Goal: Register for event/course

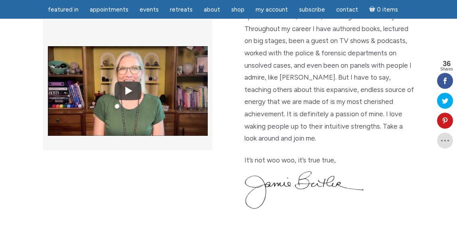
scroll to position [297, 0]
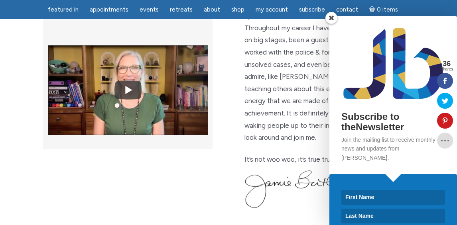
click at [335, 24] on span at bounding box center [332, 18] width 12 height 12
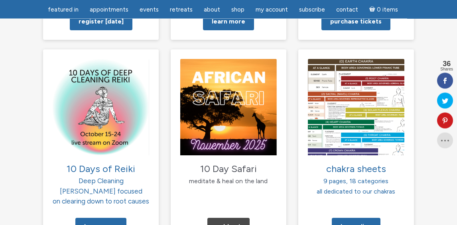
scroll to position [838, 0]
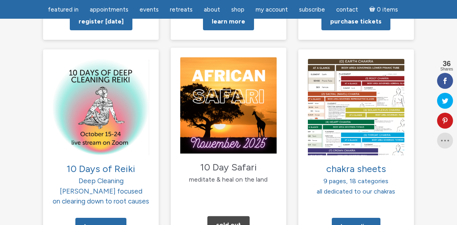
click at [227, 67] on img at bounding box center [228, 105] width 97 height 97
click at [247, 176] on span "meditate & heal on the land" at bounding box center [228, 180] width 79 height 8
click at [236, 71] on img at bounding box center [228, 105] width 97 height 97
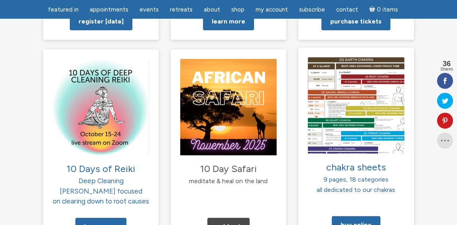
click at [356, 59] on img at bounding box center [356, 105] width 97 height 97
click at [352, 160] on p "chakra sheets 9 pages, 18 categories all dedicated to our chakras" at bounding box center [356, 177] width 97 height 35
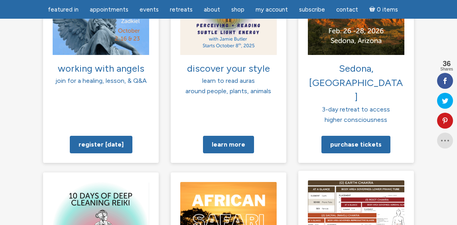
scroll to position [716, 0]
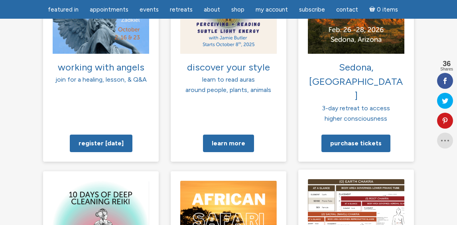
click at [359, 180] on img at bounding box center [356, 228] width 97 height 97
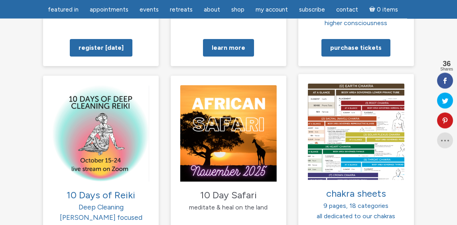
scroll to position [810, 0]
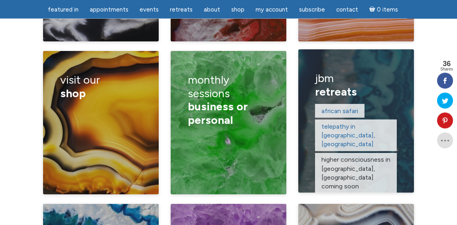
scroll to position [1295, 0]
click at [353, 85] on span "retreats" at bounding box center [336, 92] width 42 height 14
click at [369, 123] on link "telepathy in Taos, NM" at bounding box center [349, 136] width 54 height 26
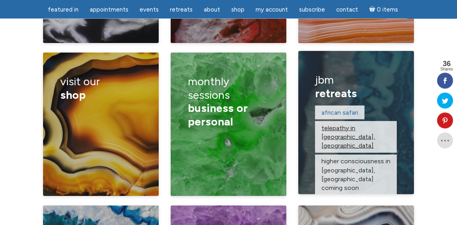
scroll to position [1293, 0]
click at [352, 106] on div "African safari telepathy in Taos, NM higher consciousness in Sedona, AZ COMING …" at bounding box center [356, 159] width 82 height 107
click at [330, 106] on p "African safari" at bounding box center [339, 113] width 49 height 14
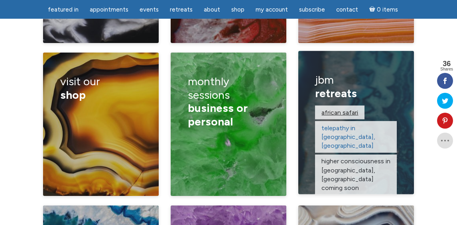
click at [334, 109] on link "African safari" at bounding box center [340, 113] width 37 height 8
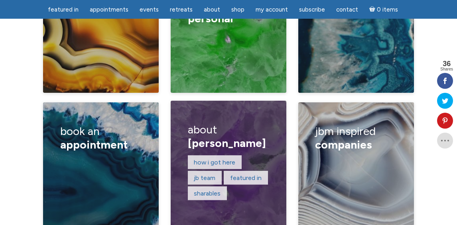
scroll to position [1396, 0]
click at [212, 136] on span "Jamie Butler" at bounding box center [227, 143] width 78 height 14
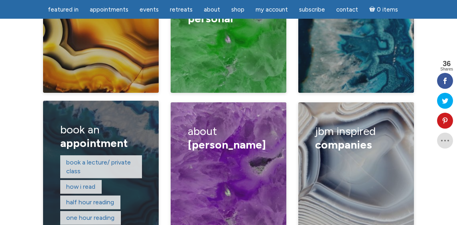
click at [87, 136] on span "appointment" at bounding box center [93, 143] width 67 height 14
click at [94, 158] on link "Book a lecture/ private class" at bounding box center [98, 166] width 65 height 16
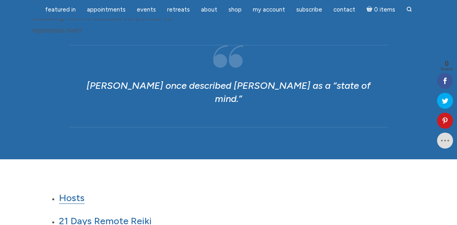
scroll to position [906, 0]
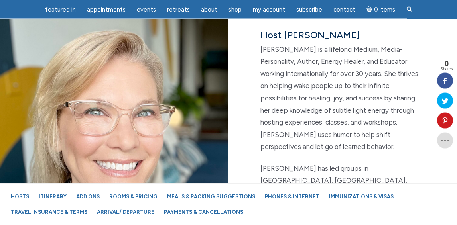
scroll to position [1208, 0]
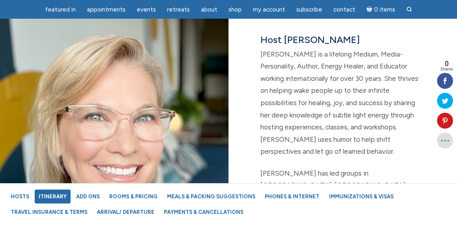
click at [50, 192] on link "Itinerary" at bounding box center [53, 197] width 36 height 14
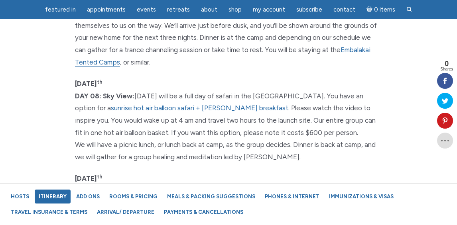
scroll to position [3022, 0]
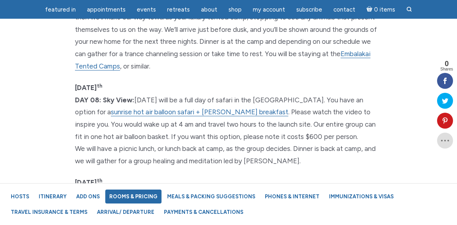
click at [142, 192] on link "Rooms & Pricing" at bounding box center [133, 197] width 56 height 14
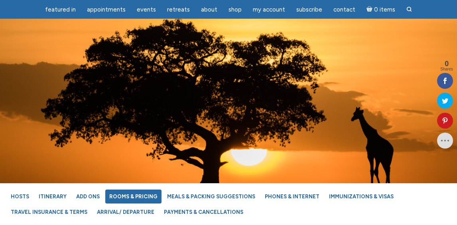
scroll to position [5157, 0]
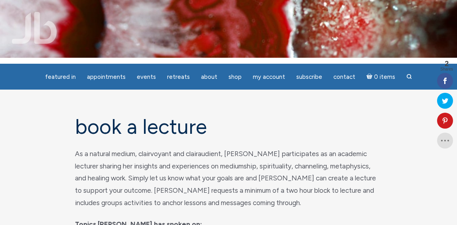
scroll to position [5, 0]
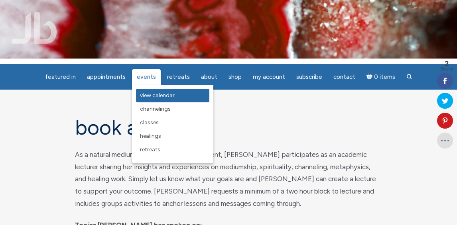
click at [164, 92] on link "View Calendar" at bounding box center [172, 96] width 73 height 14
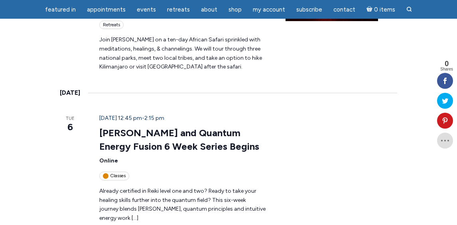
scroll to position [852, 0]
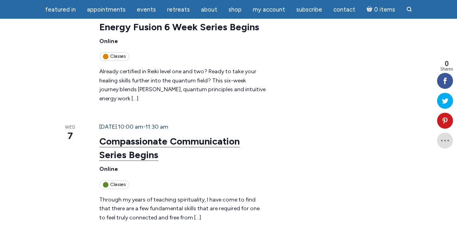
scroll to position [1018, 0]
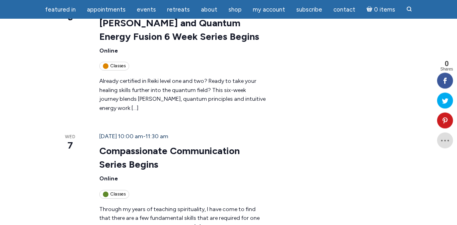
scroll to position [1005, 0]
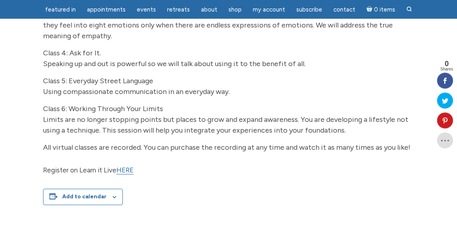
scroll to position [489, 0]
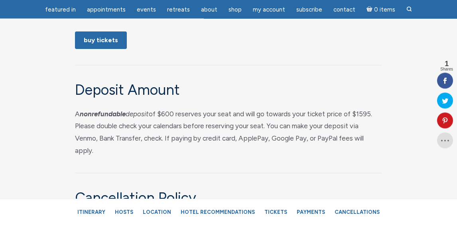
scroll to position [4345, 0]
